Goal: Task Accomplishment & Management: Use online tool/utility

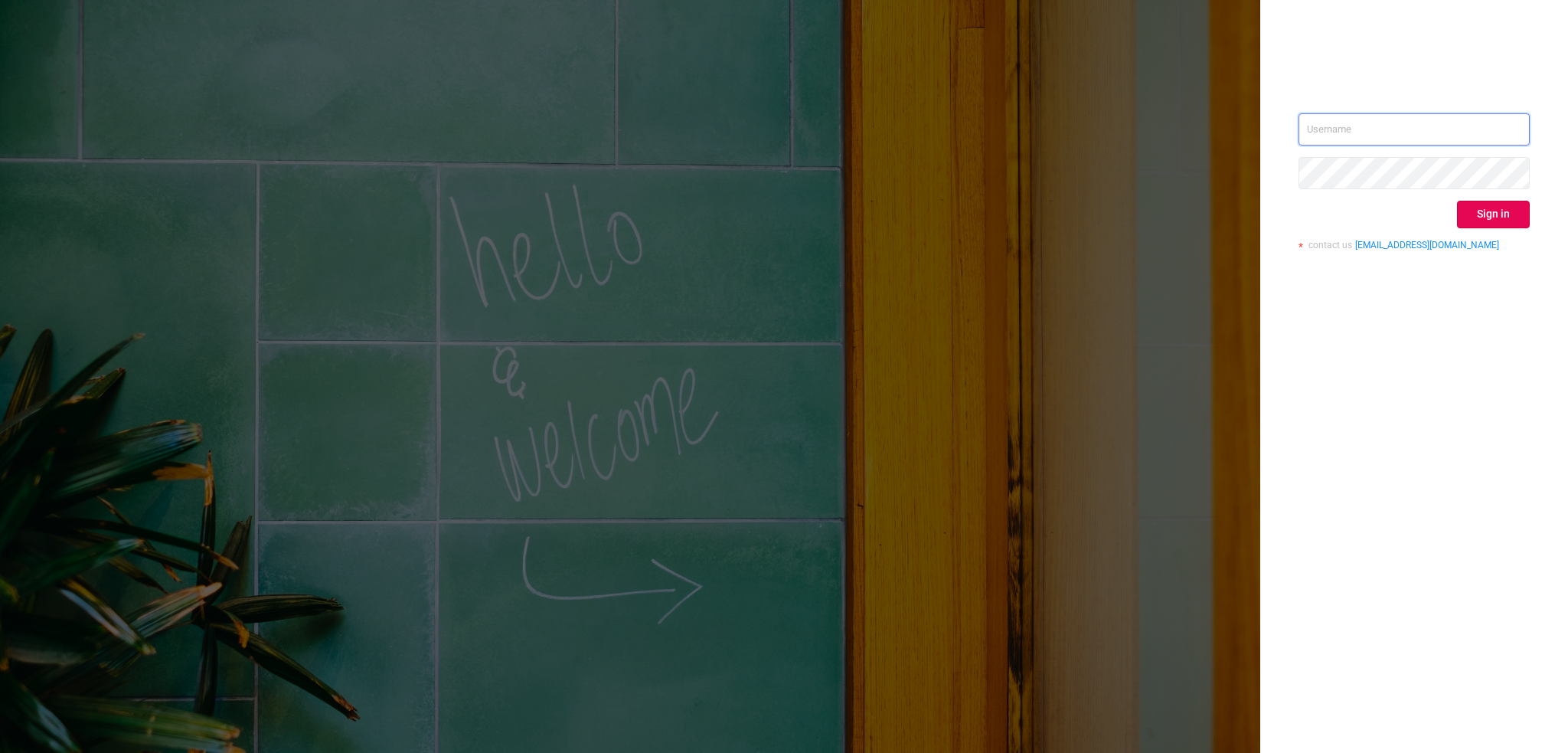
type input "[PERSON_NAME][EMAIL_ADDRESS][DOMAIN_NAME]"
click at [1481, 200] on button "Sign in" at bounding box center [1492, 214] width 72 height 27
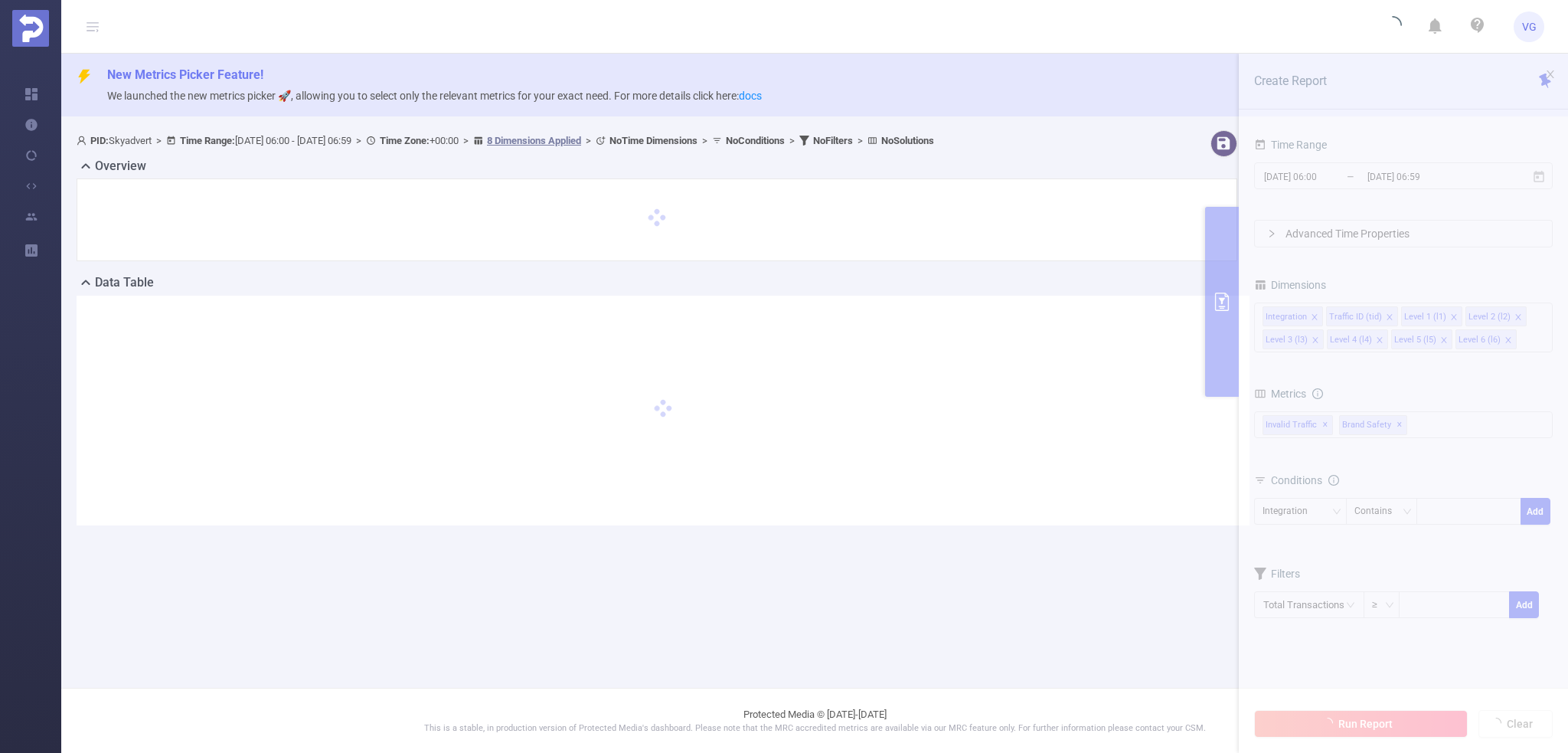
click at [1333, 177] on section "PID: Skyadvert > Time Range: [DATE] 06:00 - [DATE] 06:59 > Time Zone: +00:00 > …" at bounding box center [814, 340] width 1506 height 432
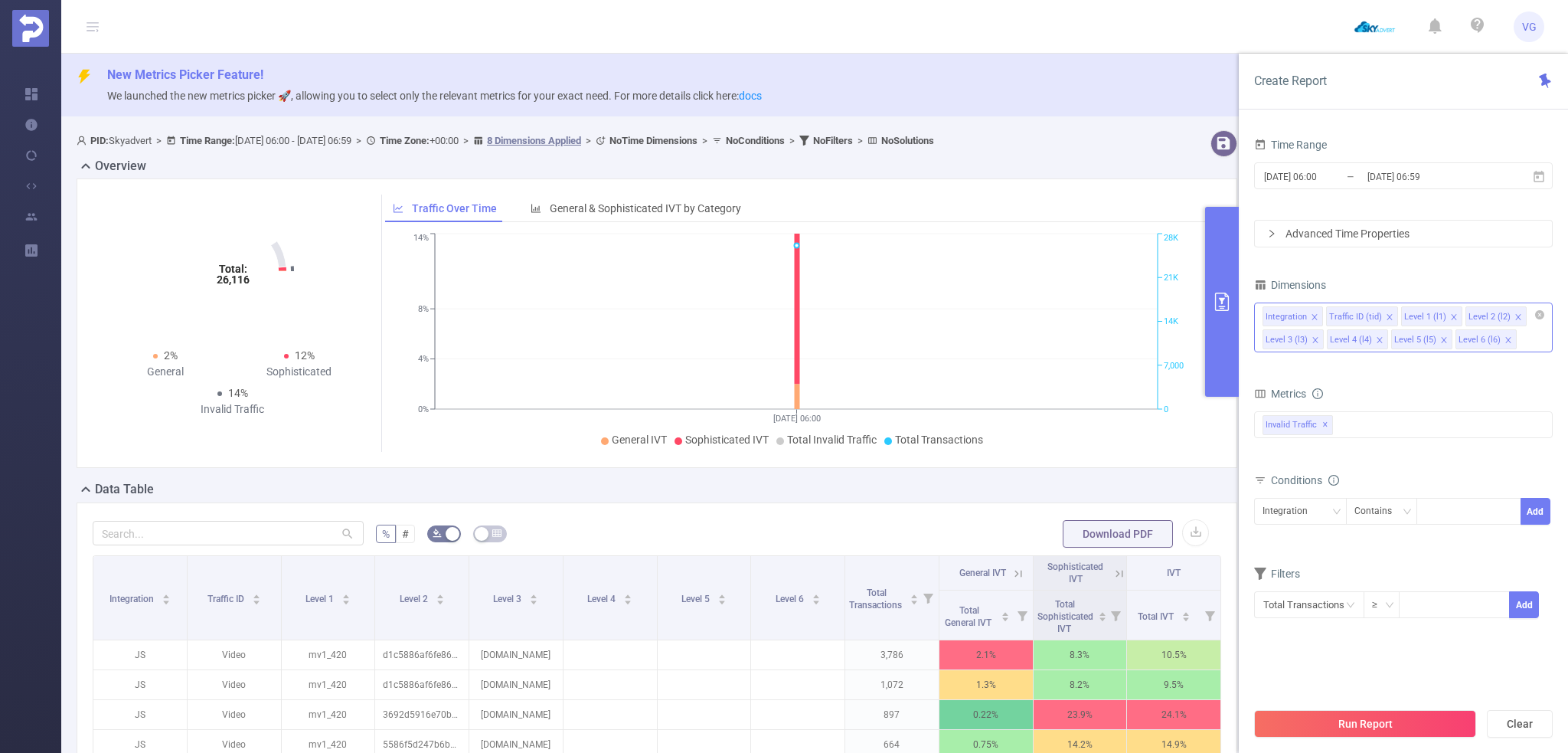
click at [1312, 337] on icon "icon: close" at bounding box center [1315, 340] width 8 height 8
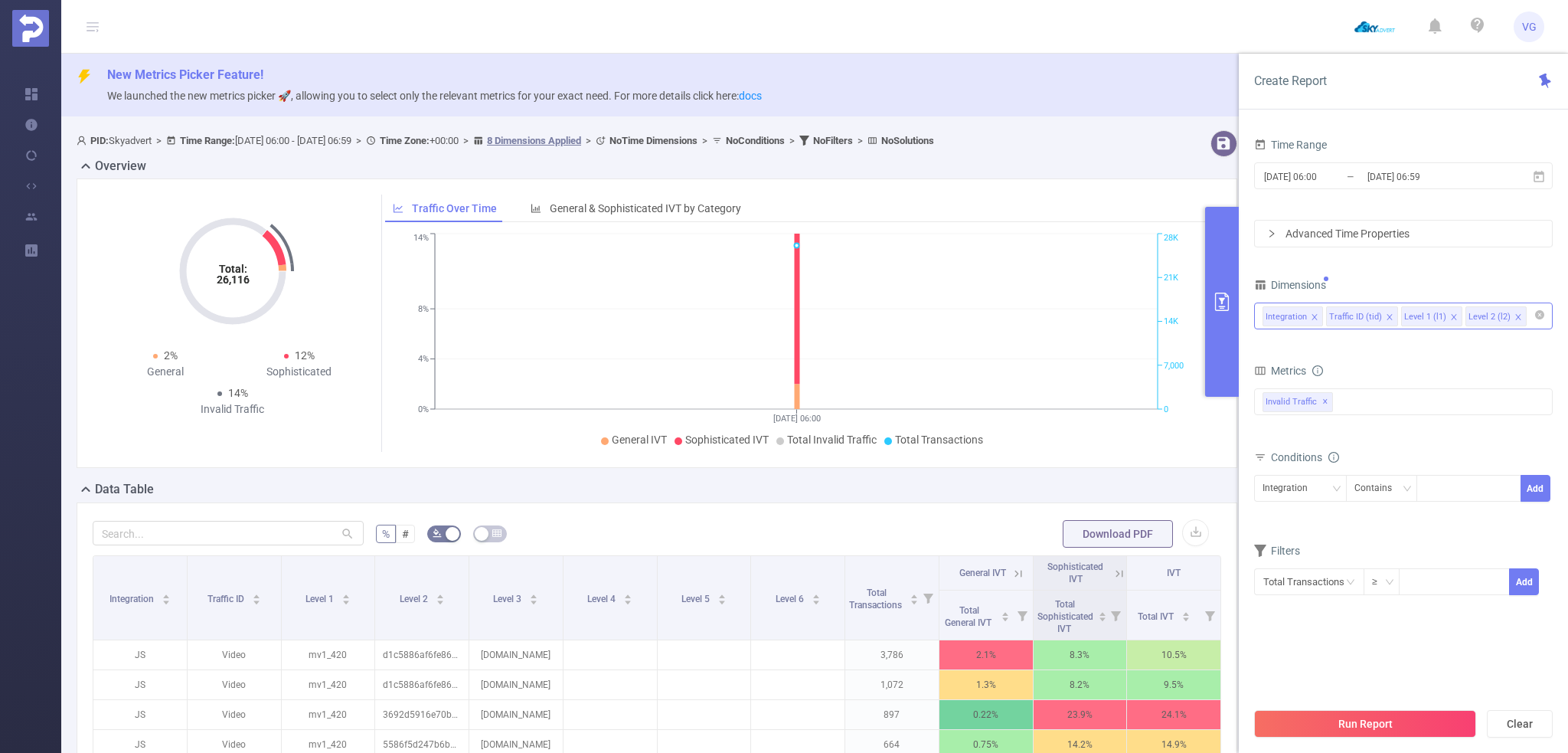
click at [1514, 316] on icon "icon: close" at bounding box center [1518, 317] width 8 height 8
click at [1347, 164] on span "[DATE] 06:00 _ [DATE] 06:59" at bounding box center [1403, 175] width 298 height 27
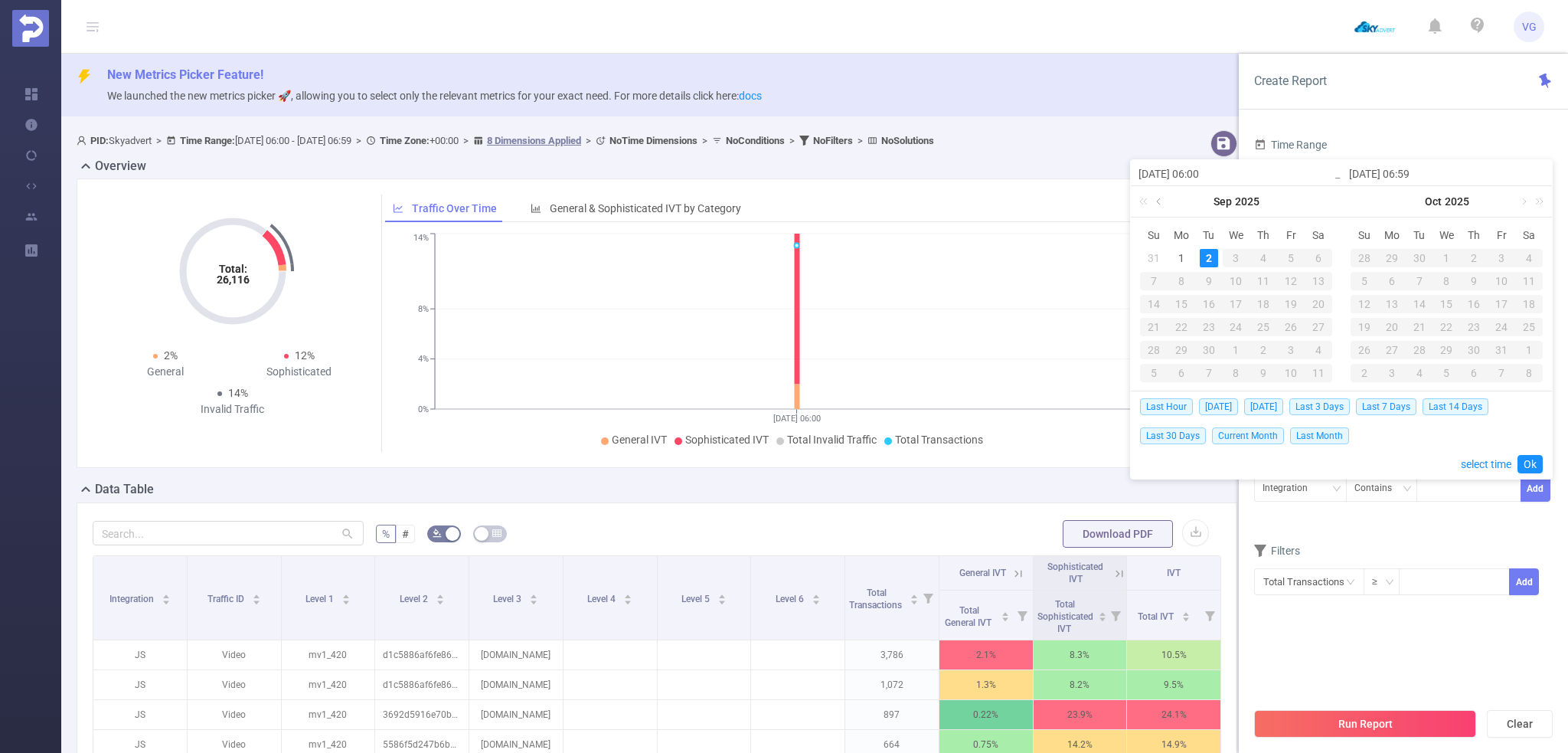
click at [1156, 204] on link at bounding box center [1160, 201] width 14 height 30
click at [1284, 255] on div "1" at bounding box center [1291, 258] width 19 height 19
click at [1308, 200] on link at bounding box center [1312, 201] width 14 height 30
click at [1210, 257] on div "2" at bounding box center [1209, 258] width 19 height 19
type input "[DATE] 06:00"
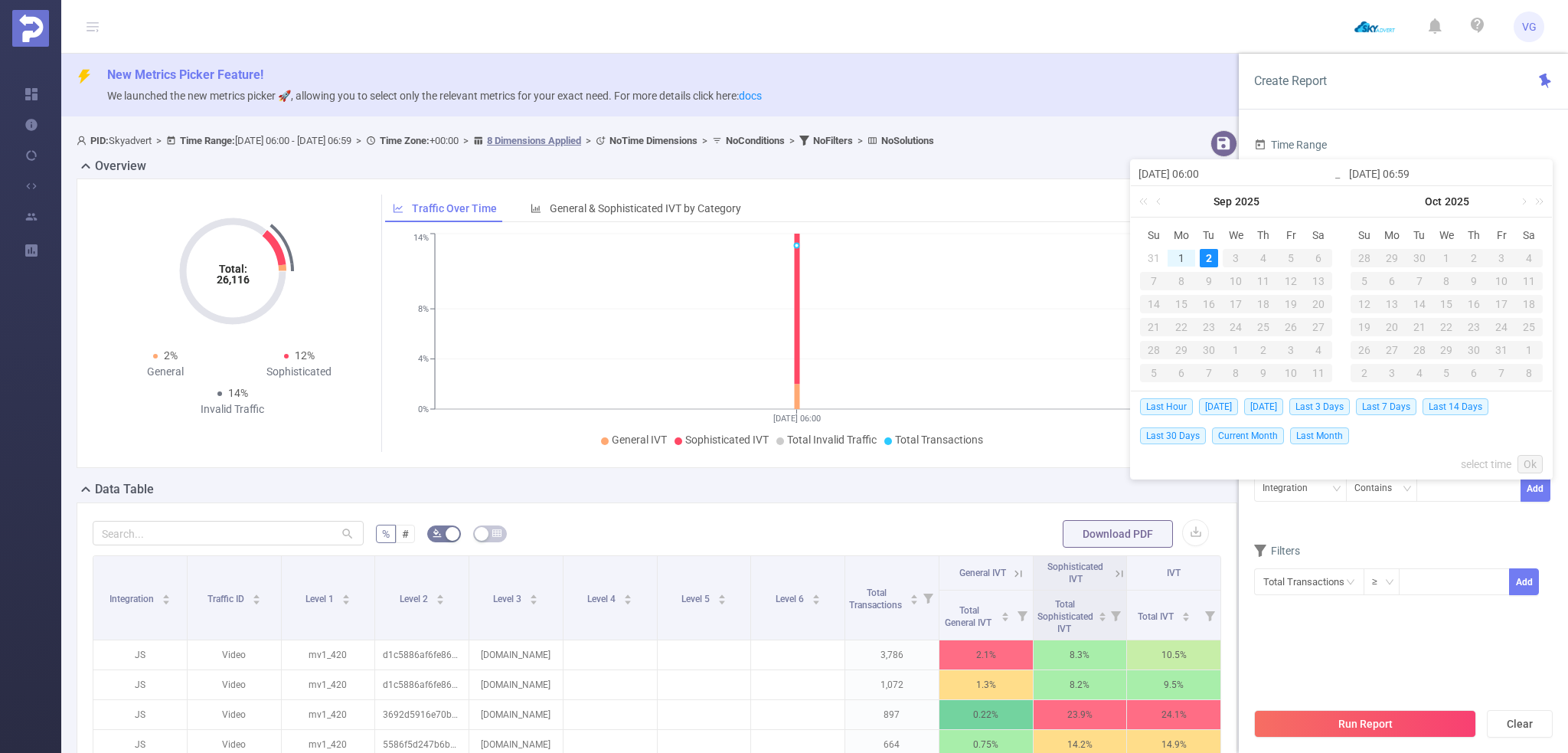
type input "[DATE] 06:00"
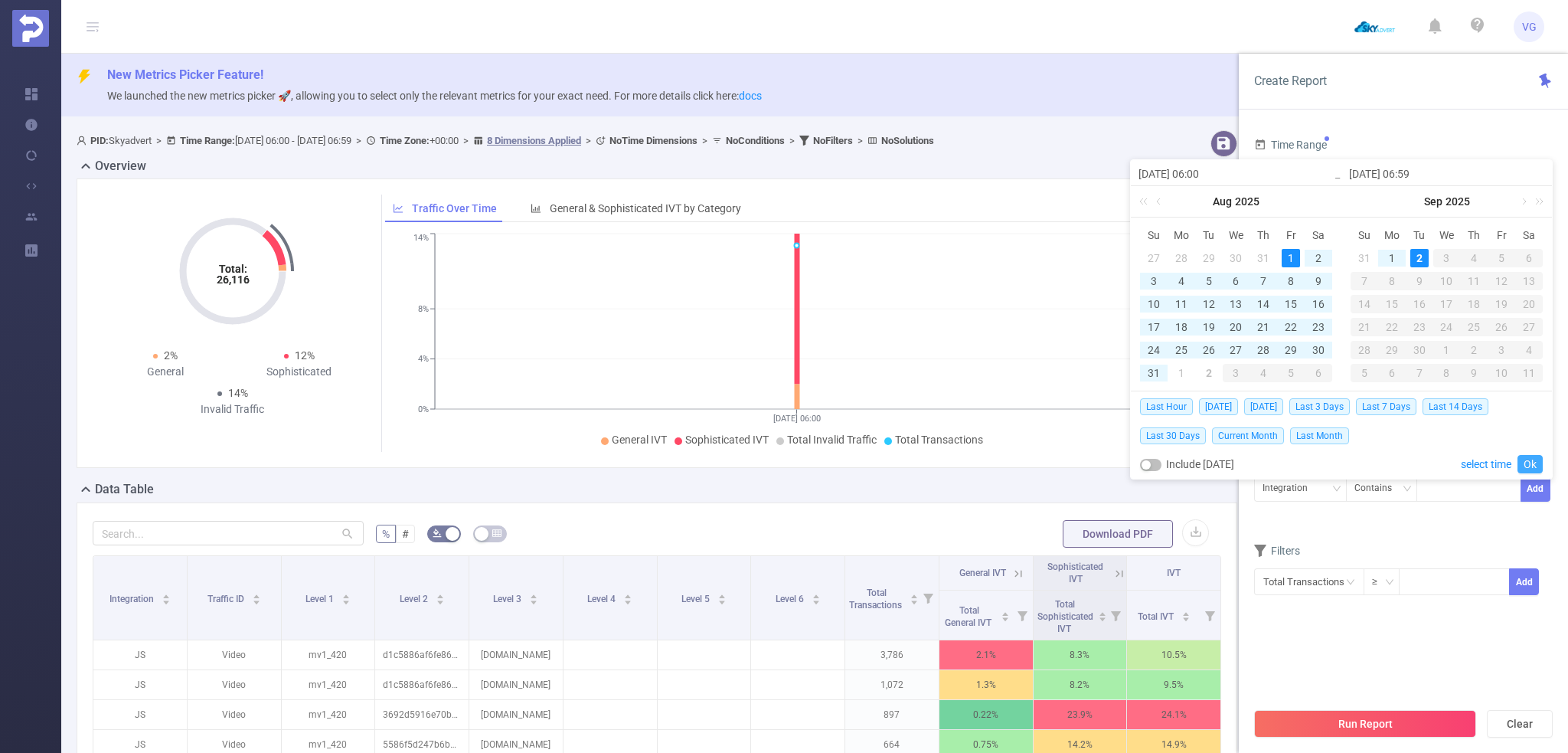
click at [1528, 461] on link "Ok" at bounding box center [1530, 464] width 25 height 19
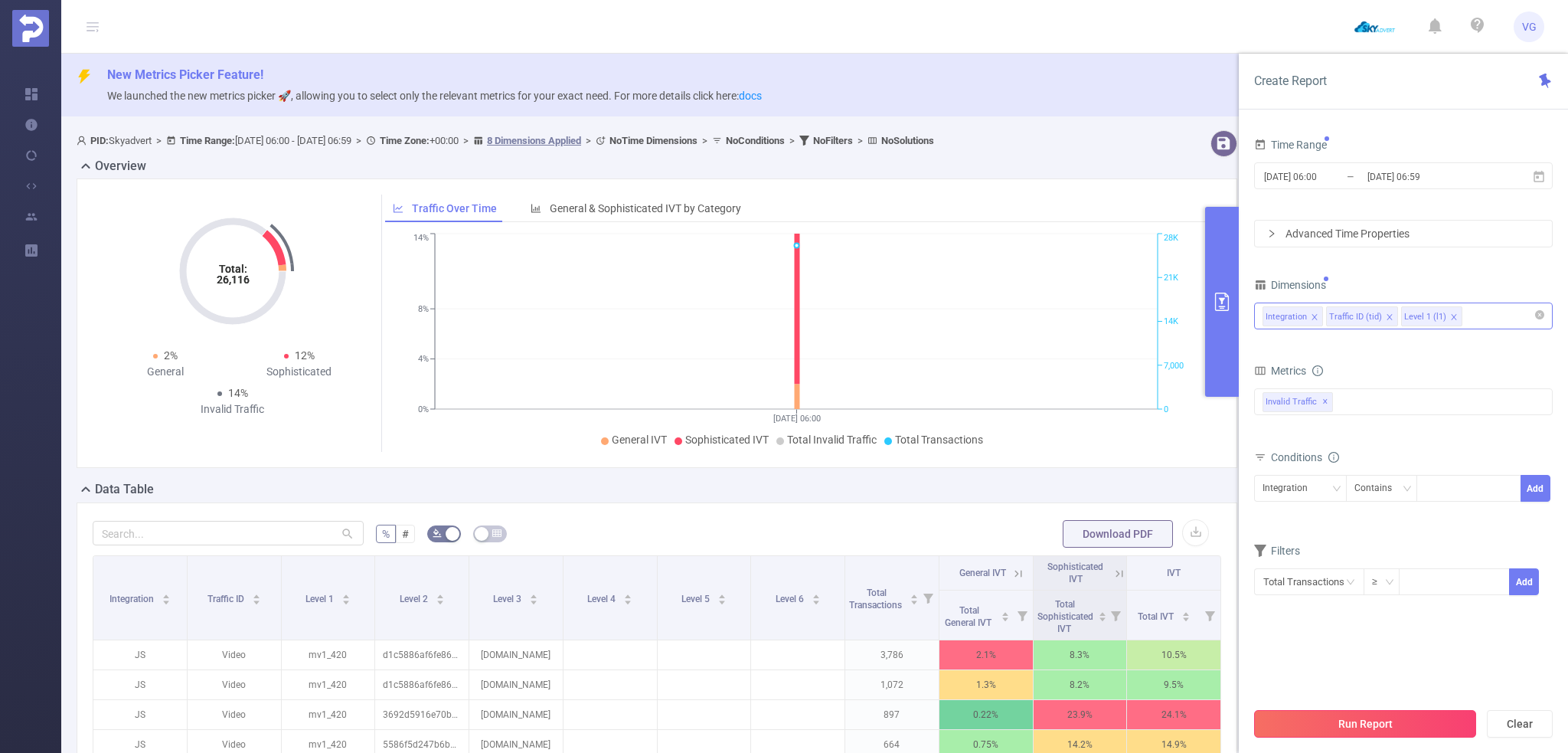
click at [1368, 728] on button "Run Report" at bounding box center [1365, 723] width 222 height 27
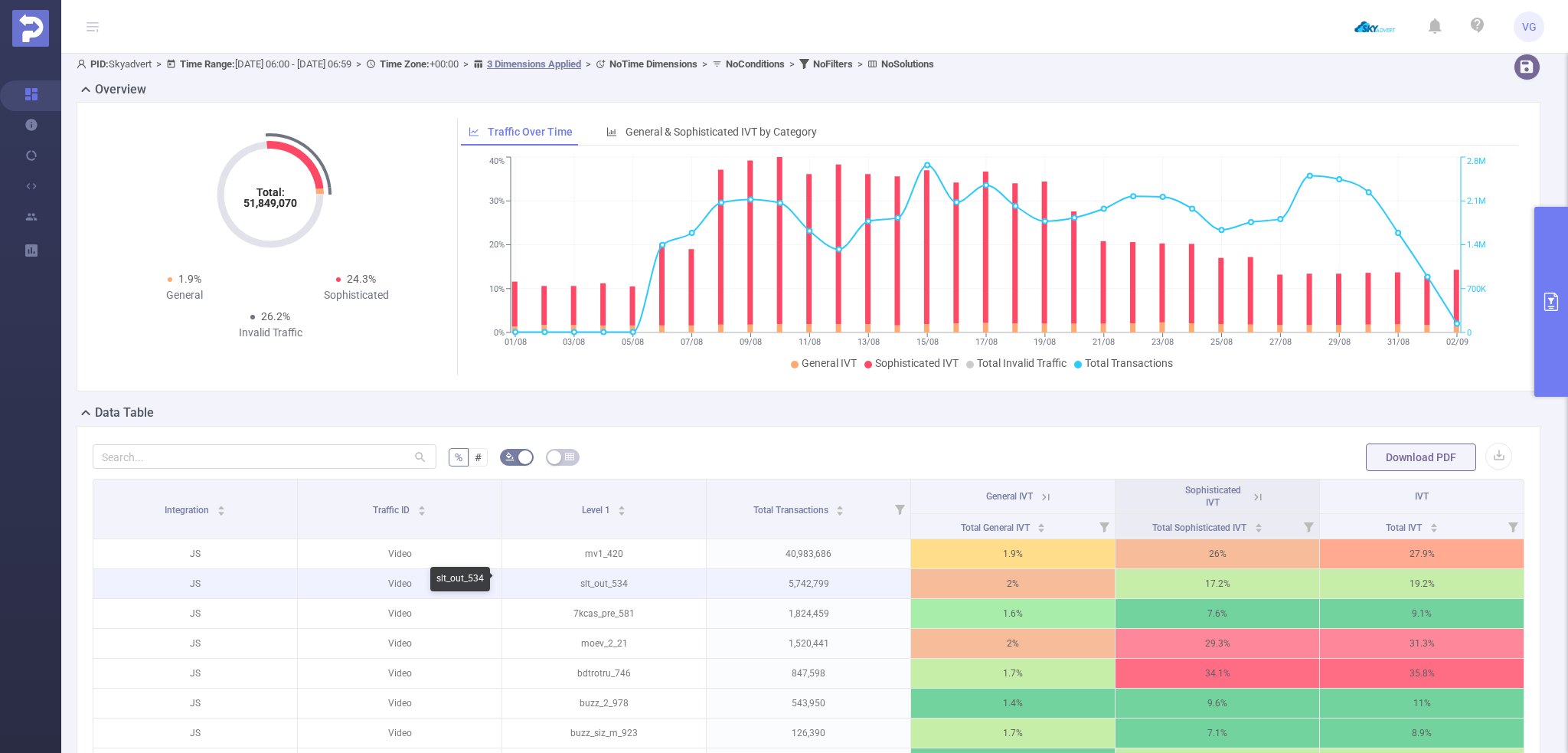
scroll to position [230, 0]
